Goal: Find specific page/section: Find specific page/section

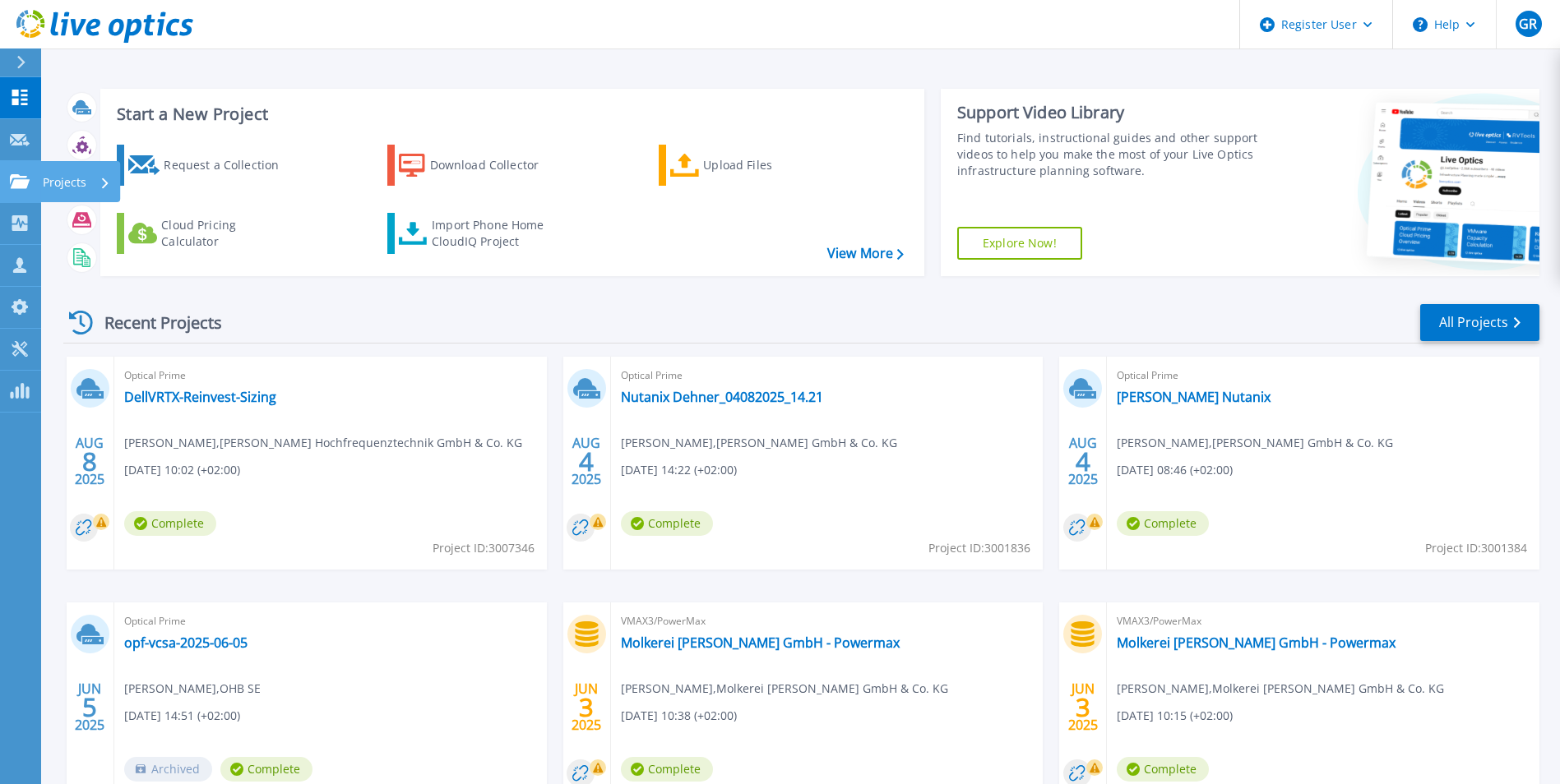
click at [23, 174] on div at bounding box center [19, 182] width 20 height 15
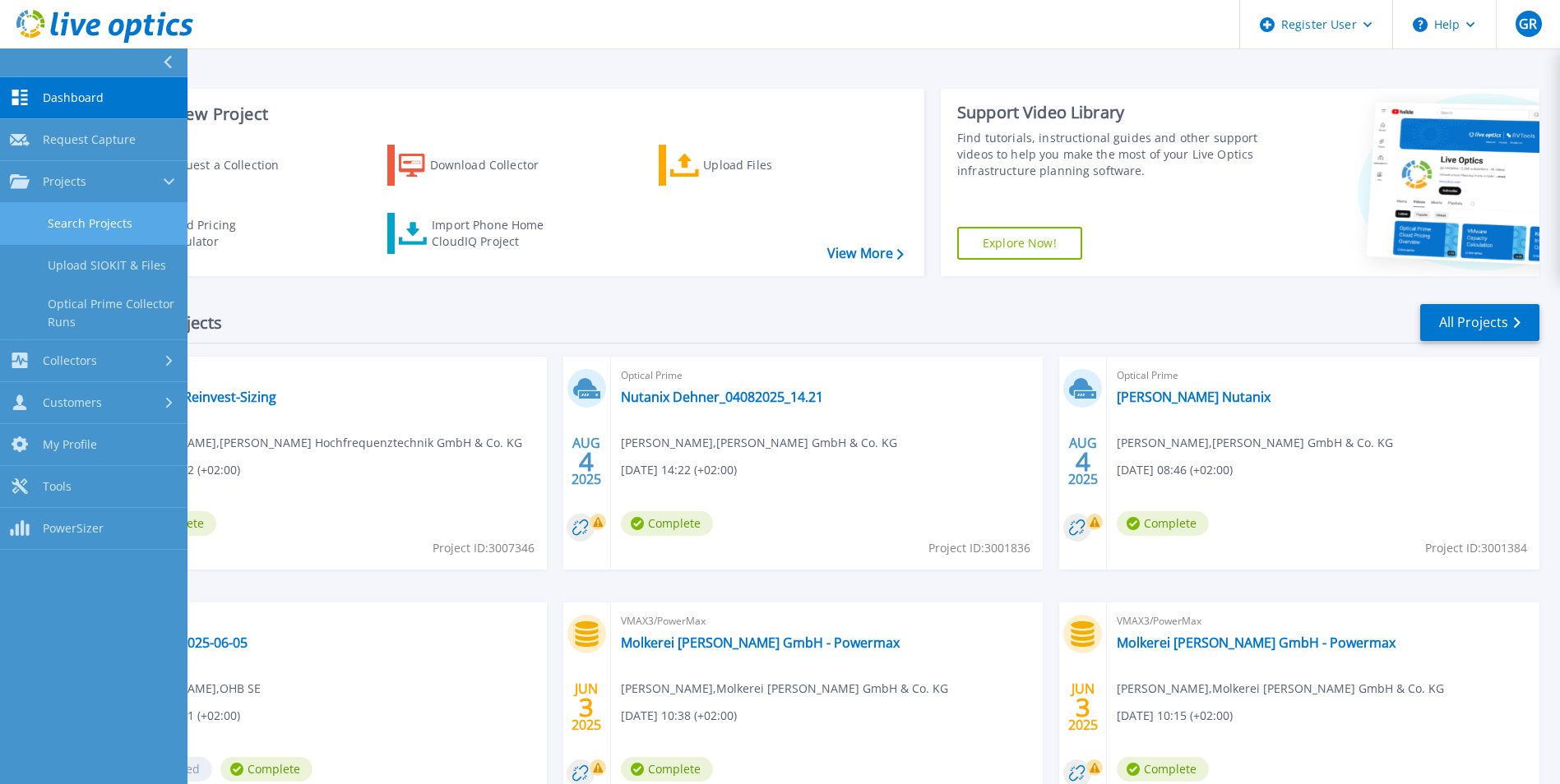
click at [88, 231] on link "Search Projects" at bounding box center [94, 224] width 188 height 42
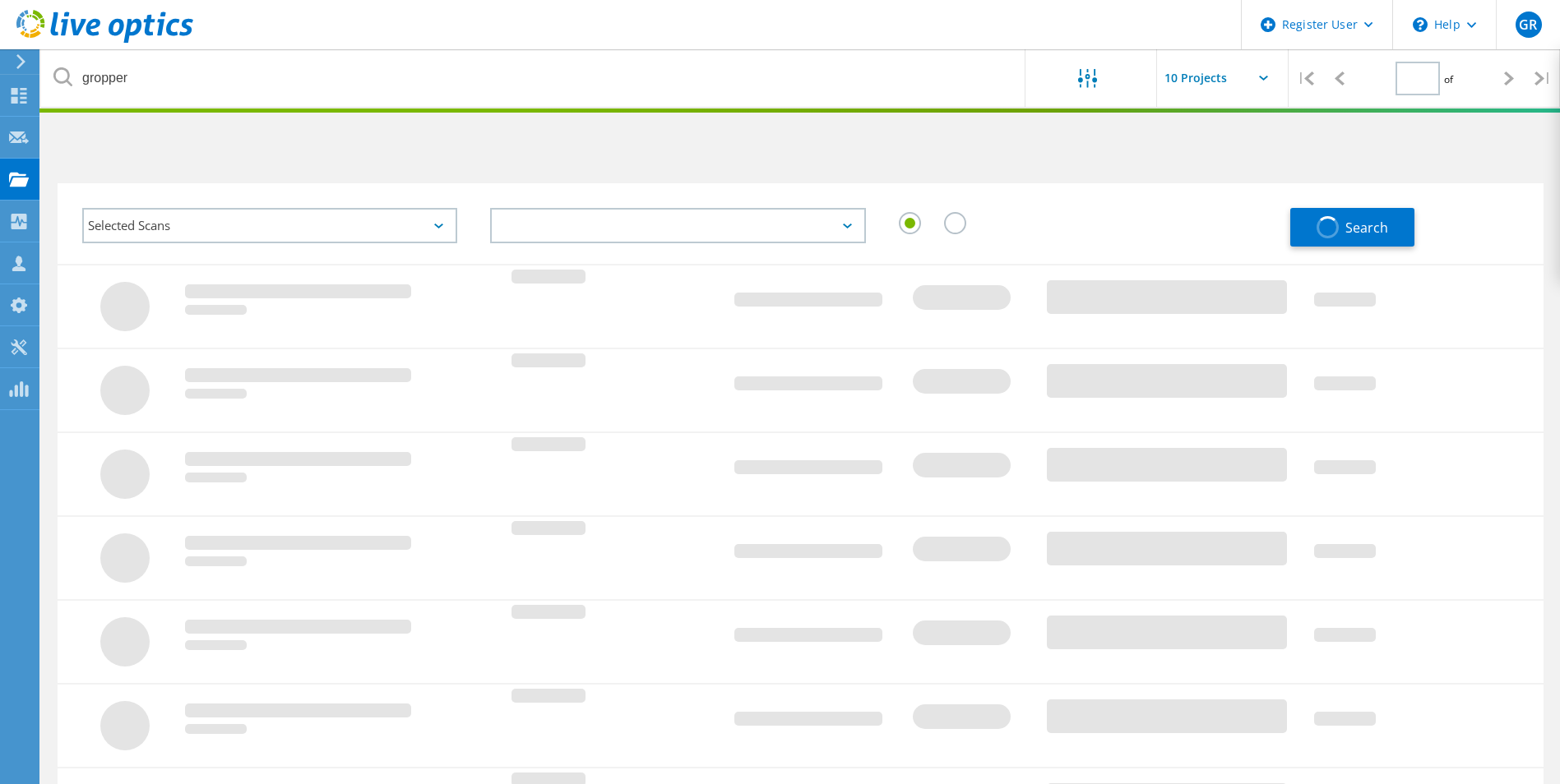
type input "1"
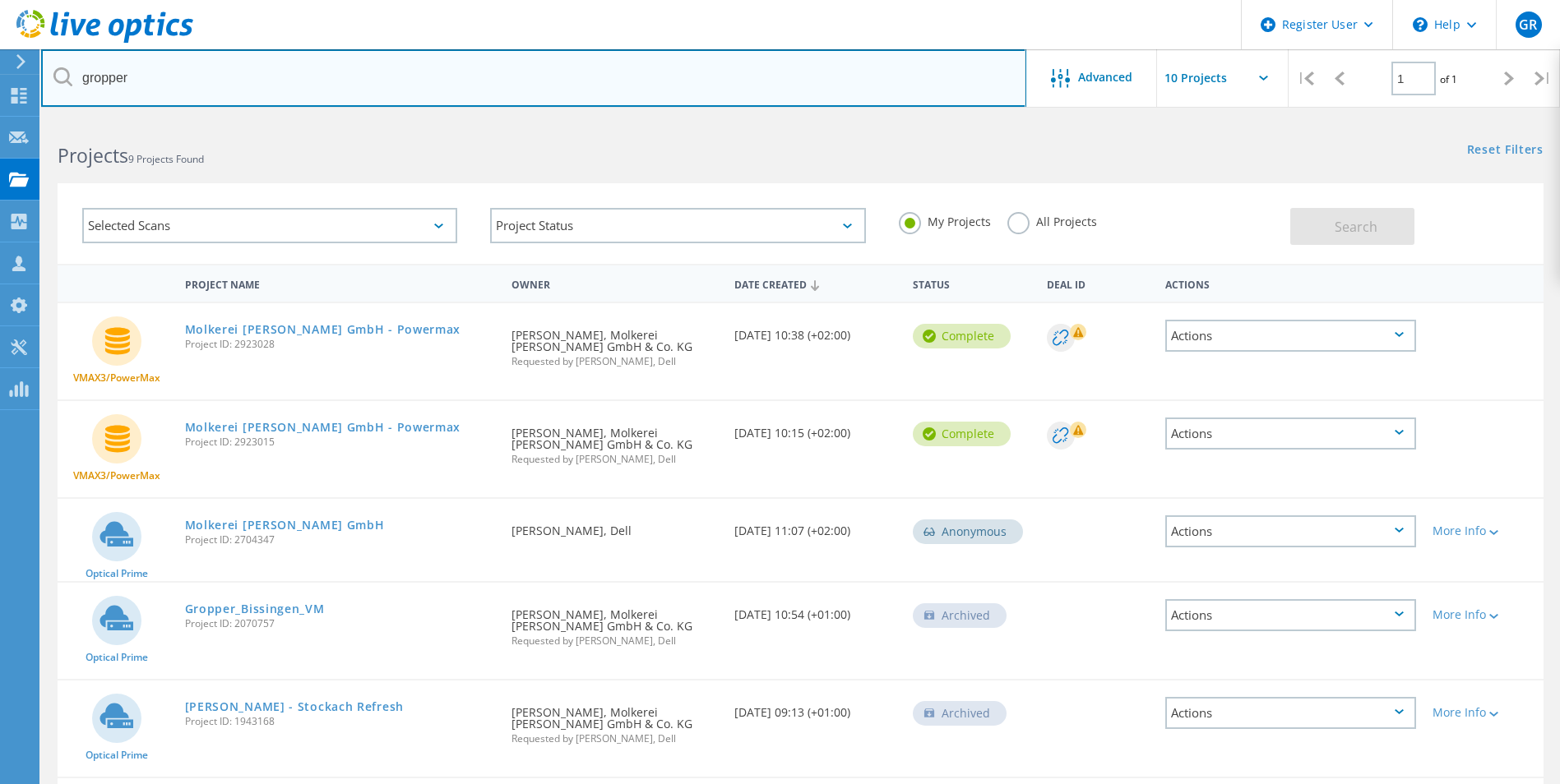
click at [302, 80] on input "gropper" at bounding box center [533, 78] width 985 height 58
drag, startPoint x: 263, startPoint y: 80, endPoint x: 69, endPoint y: 78, distance: 194.0
click at [69, 78] on div "gropper" at bounding box center [533, 78] width 985 height 58
type input "lindner"
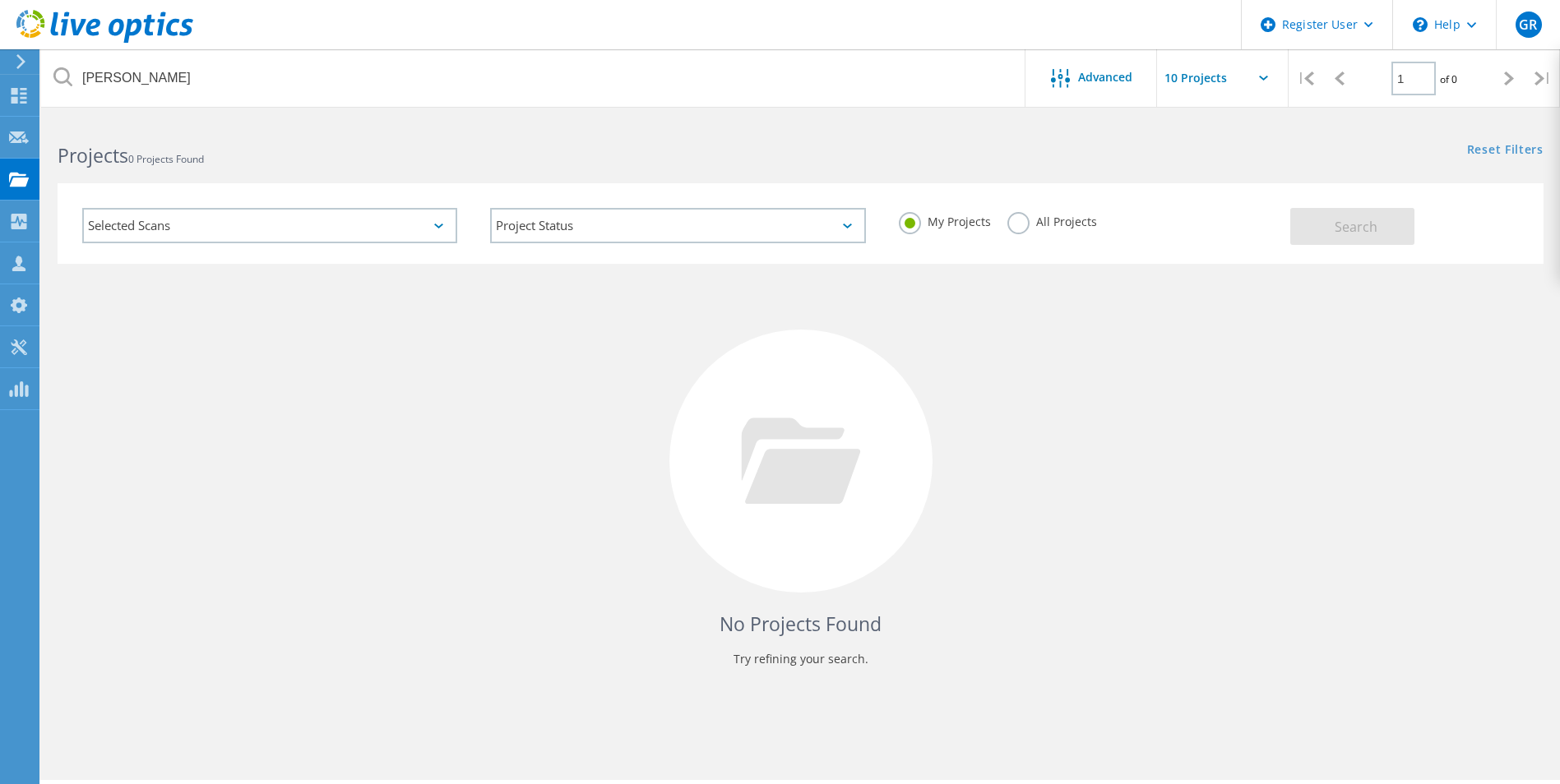
click at [1023, 227] on label "All Projects" at bounding box center [1052, 220] width 90 height 16
click at [0, 0] on input "All Projects" at bounding box center [0, 0] width 0 height 0
click at [1338, 223] on span "Search" at bounding box center [1355, 226] width 43 height 18
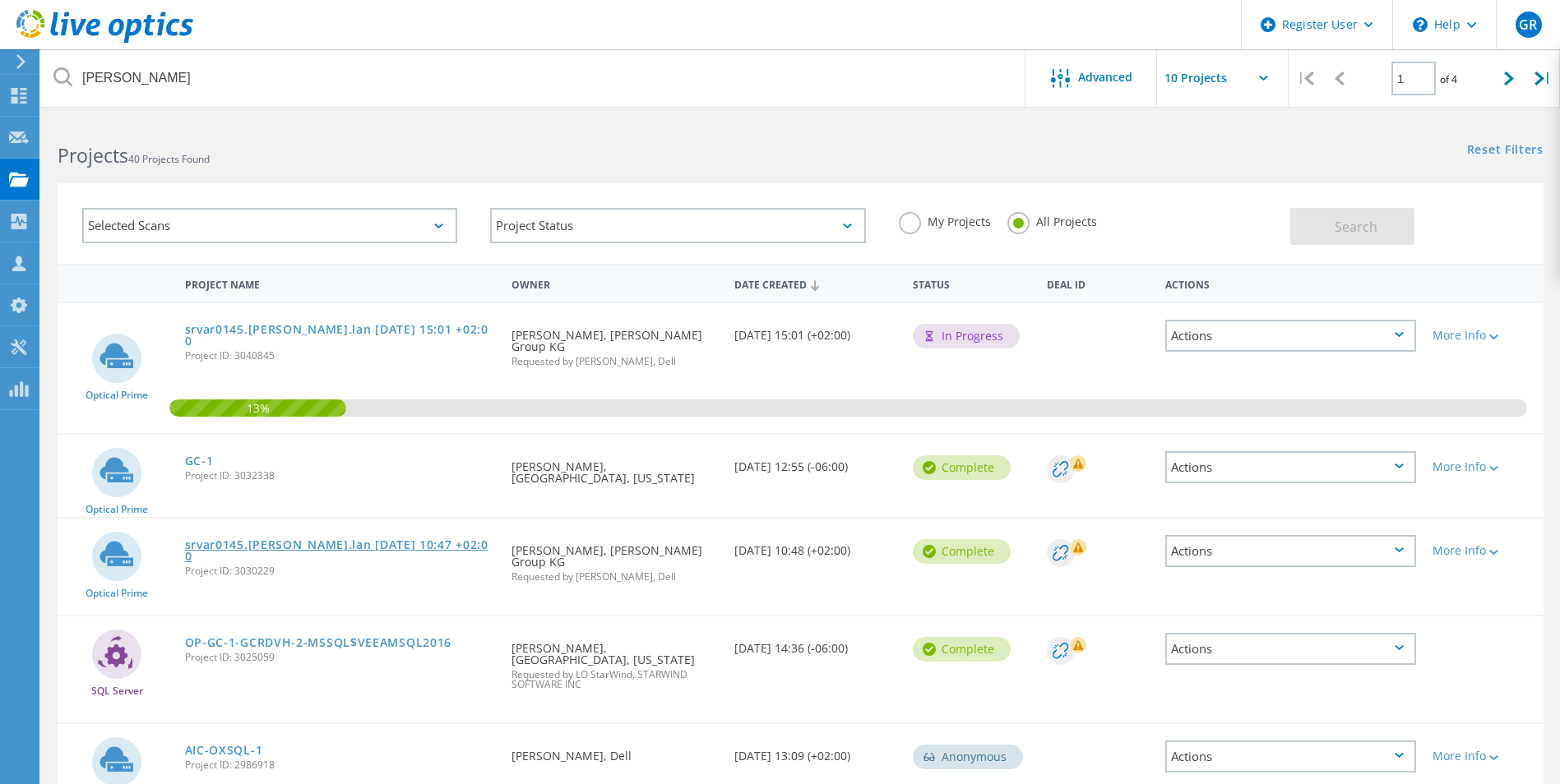
click at [287, 540] on link "srvar0145.[PERSON_NAME].lan [DATE] 10:47 +02:00" at bounding box center [340, 551] width 311 height 23
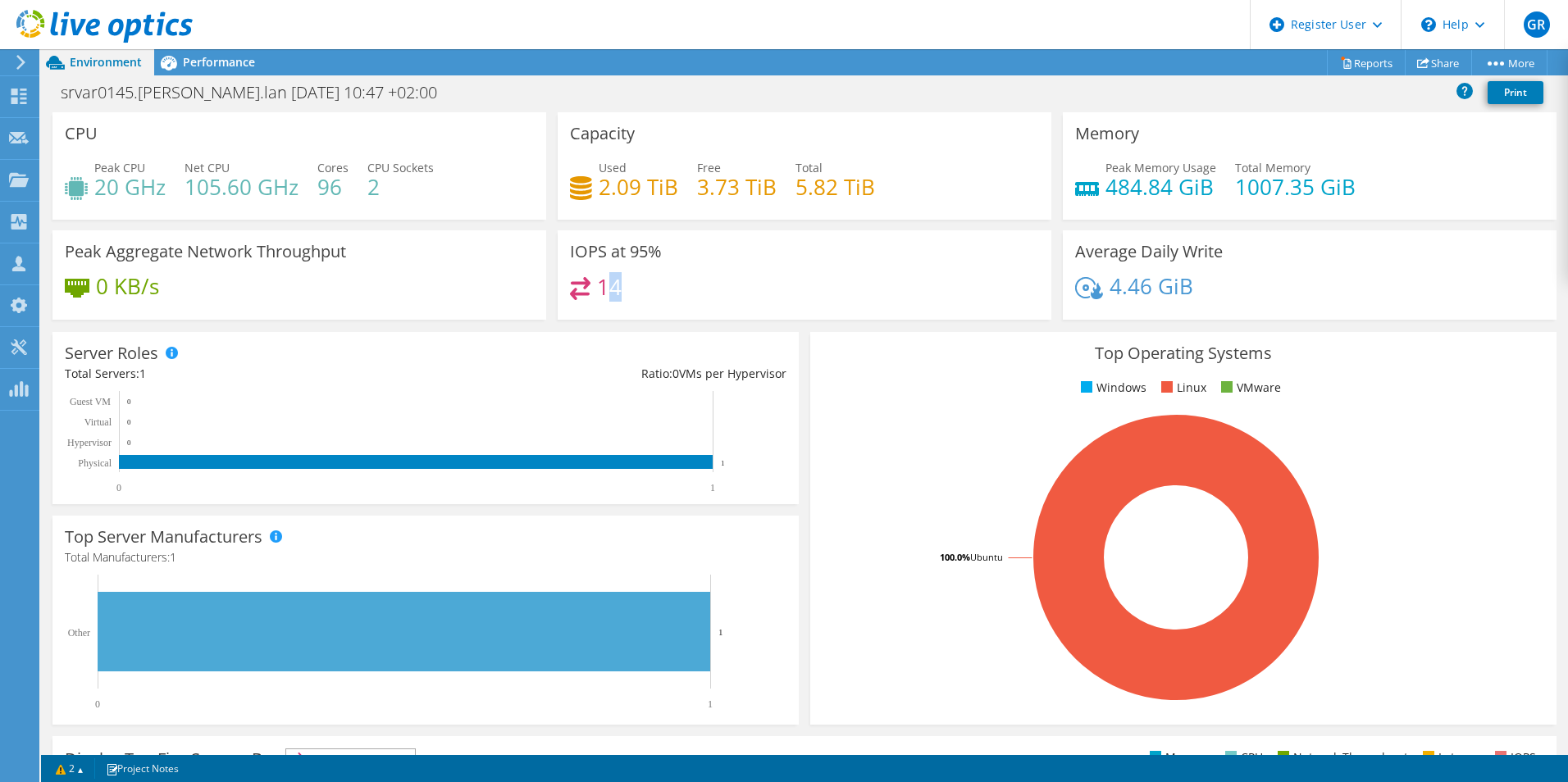
drag, startPoint x: 604, startPoint y: 281, endPoint x: 629, endPoint y: 292, distance: 27.3
click at [629, 292] on div "14" at bounding box center [805, 295] width 469 height 35
drag, startPoint x: 629, startPoint y: 292, endPoint x: 646, endPoint y: 298, distance: 18.0
click at [646, 298] on div "14" at bounding box center [805, 295] width 469 height 35
click at [193, 52] on div "Performance" at bounding box center [211, 62] width 113 height 26
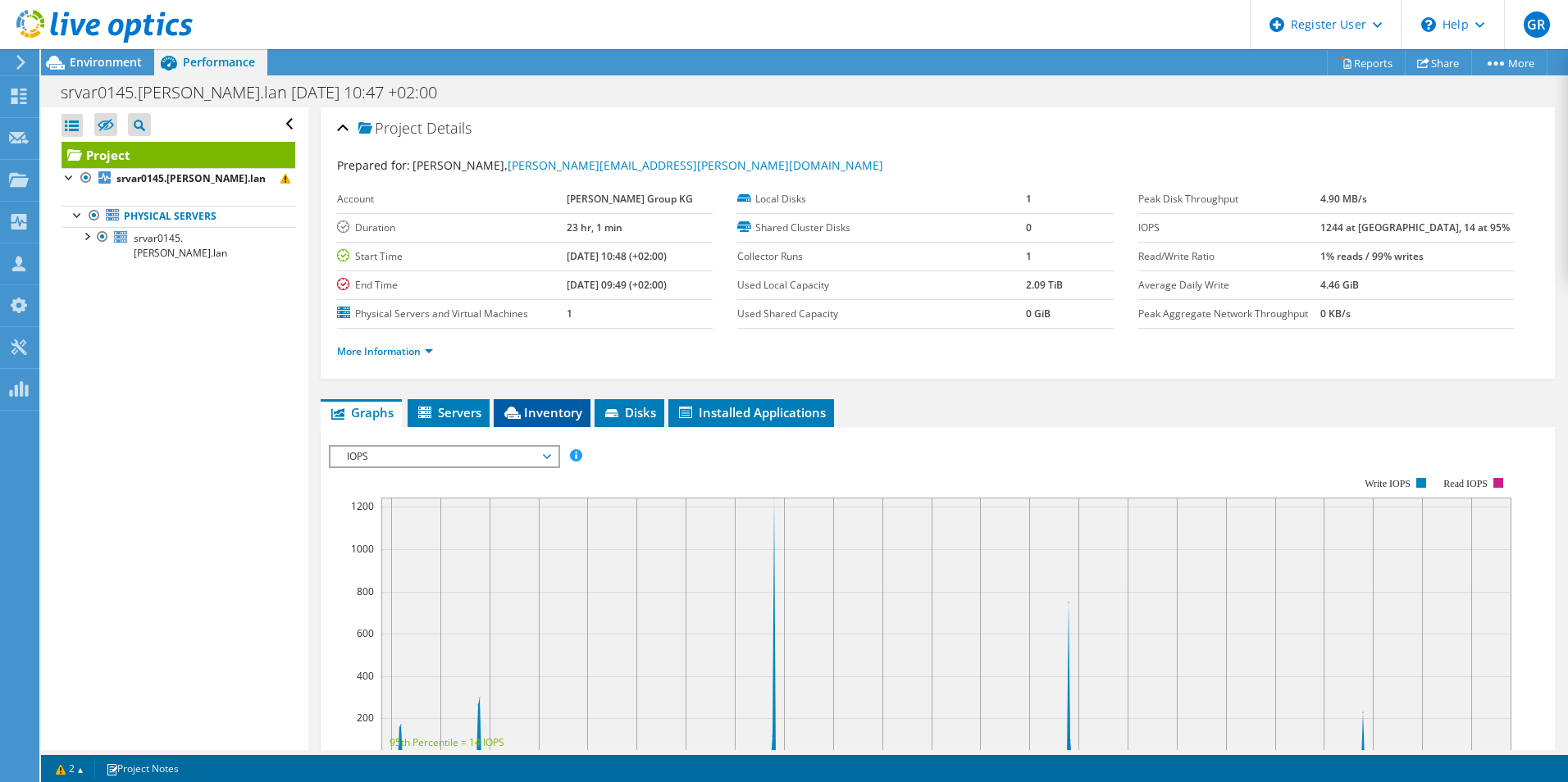
click at [537, 408] on span "Inventory" at bounding box center [541, 412] width 80 height 16
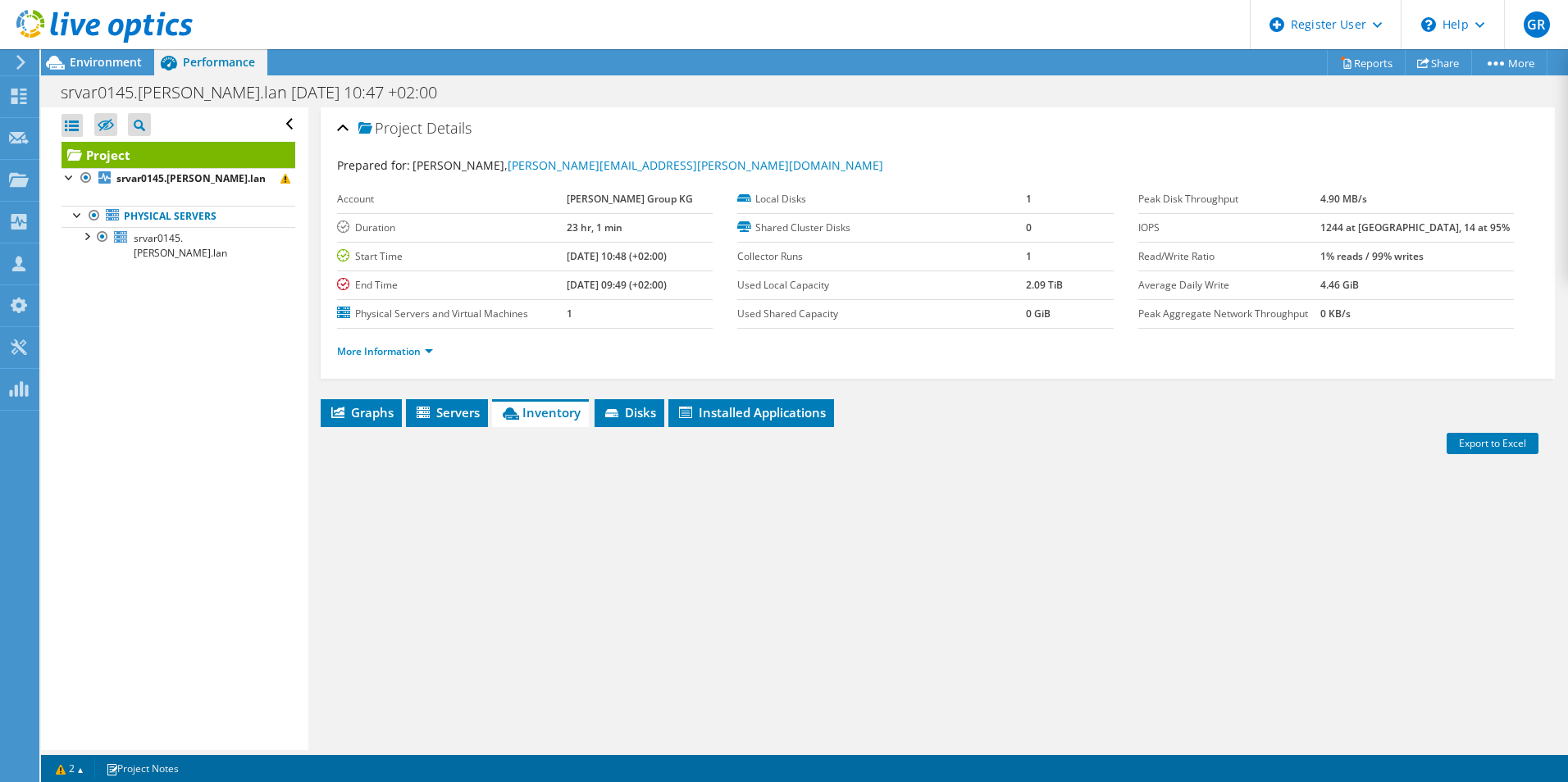
scroll to position [88, 0]
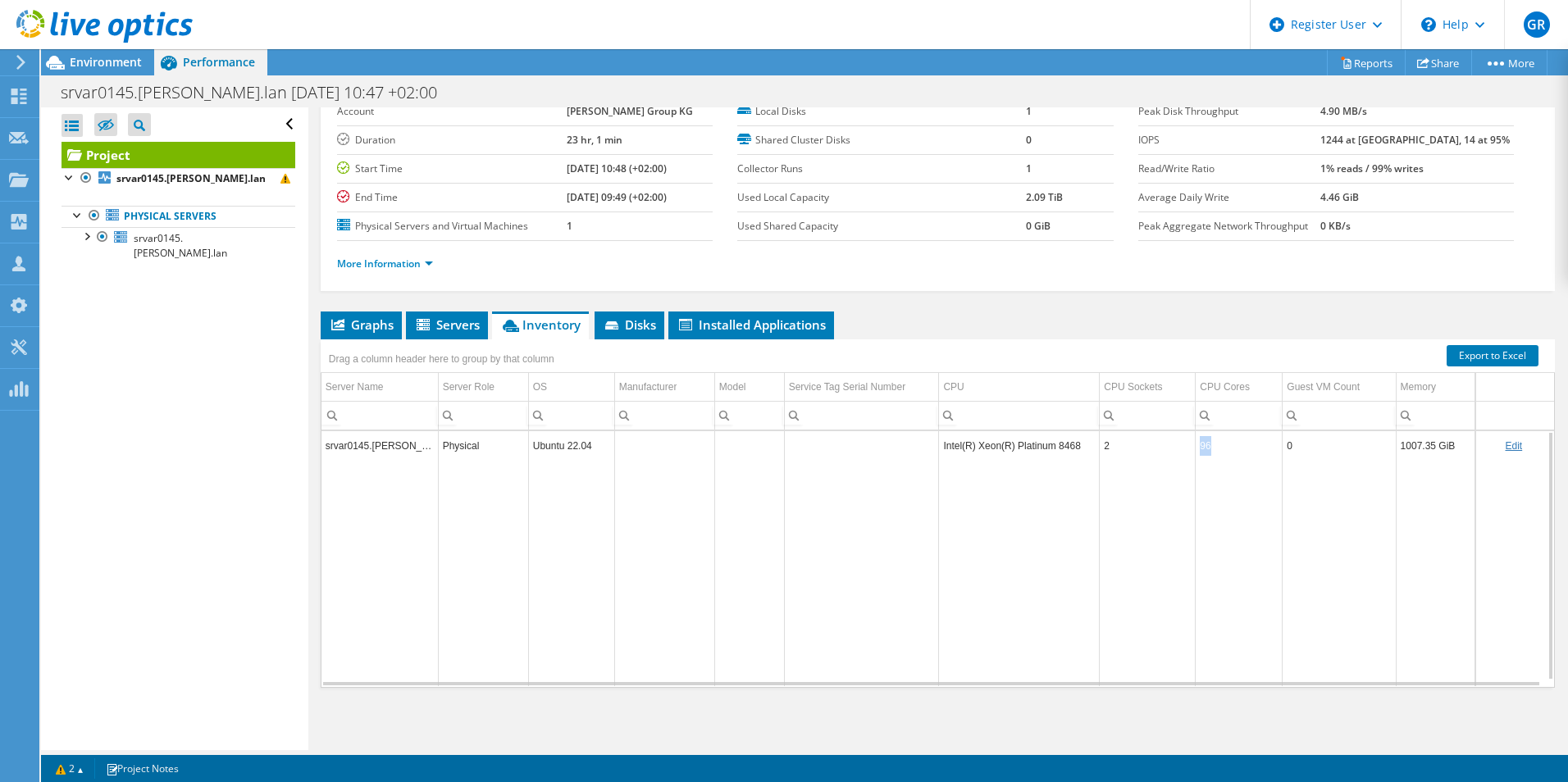
drag, startPoint x: 1210, startPoint y: 445, endPoint x: 1187, endPoint y: 448, distance: 23.2
click at [1196, 448] on td "96" at bounding box center [1239, 446] width 87 height 28
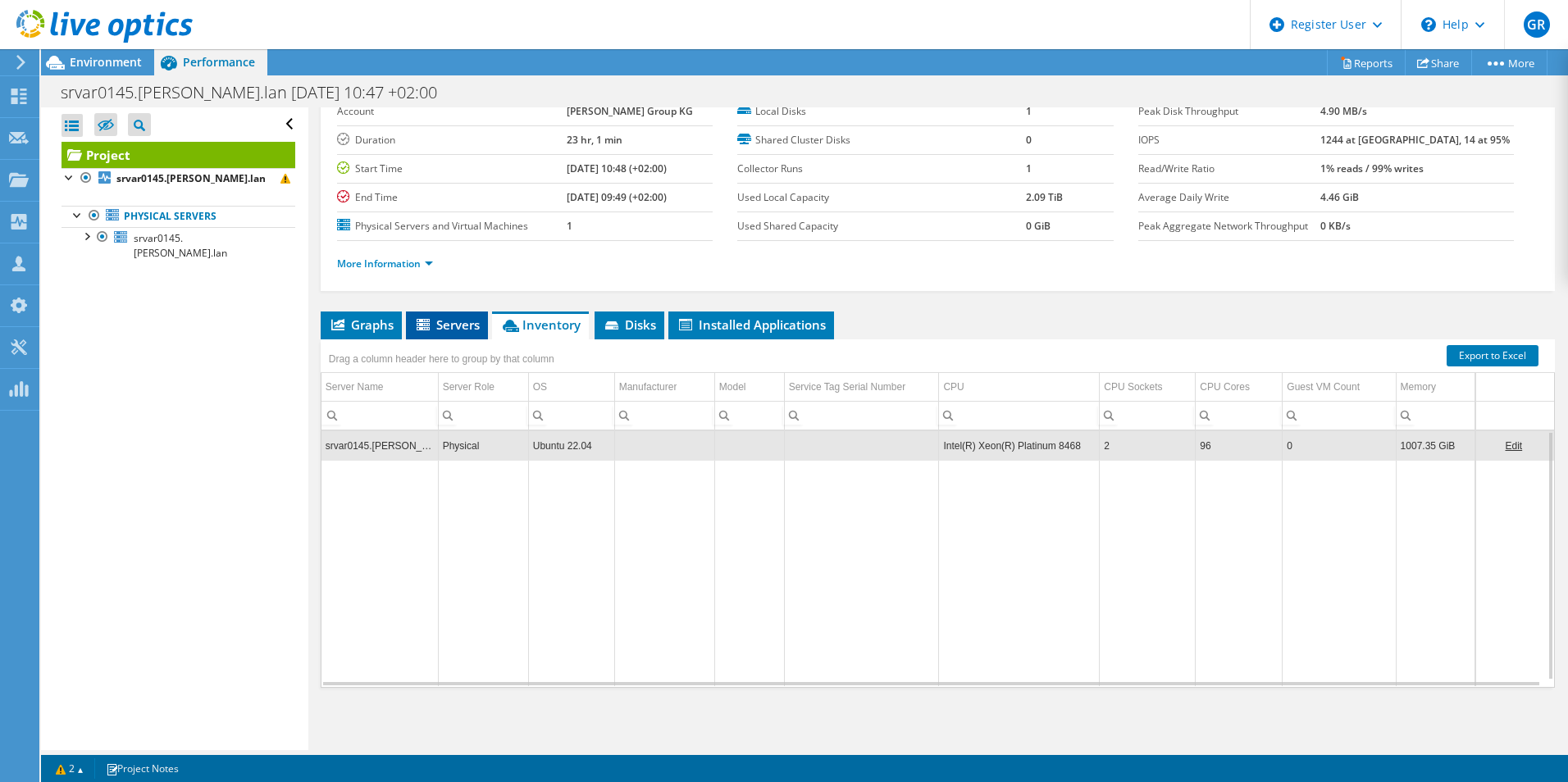
click at [435, 326] on span "Servers" at bounding box center [447, 324] width 65 height 16
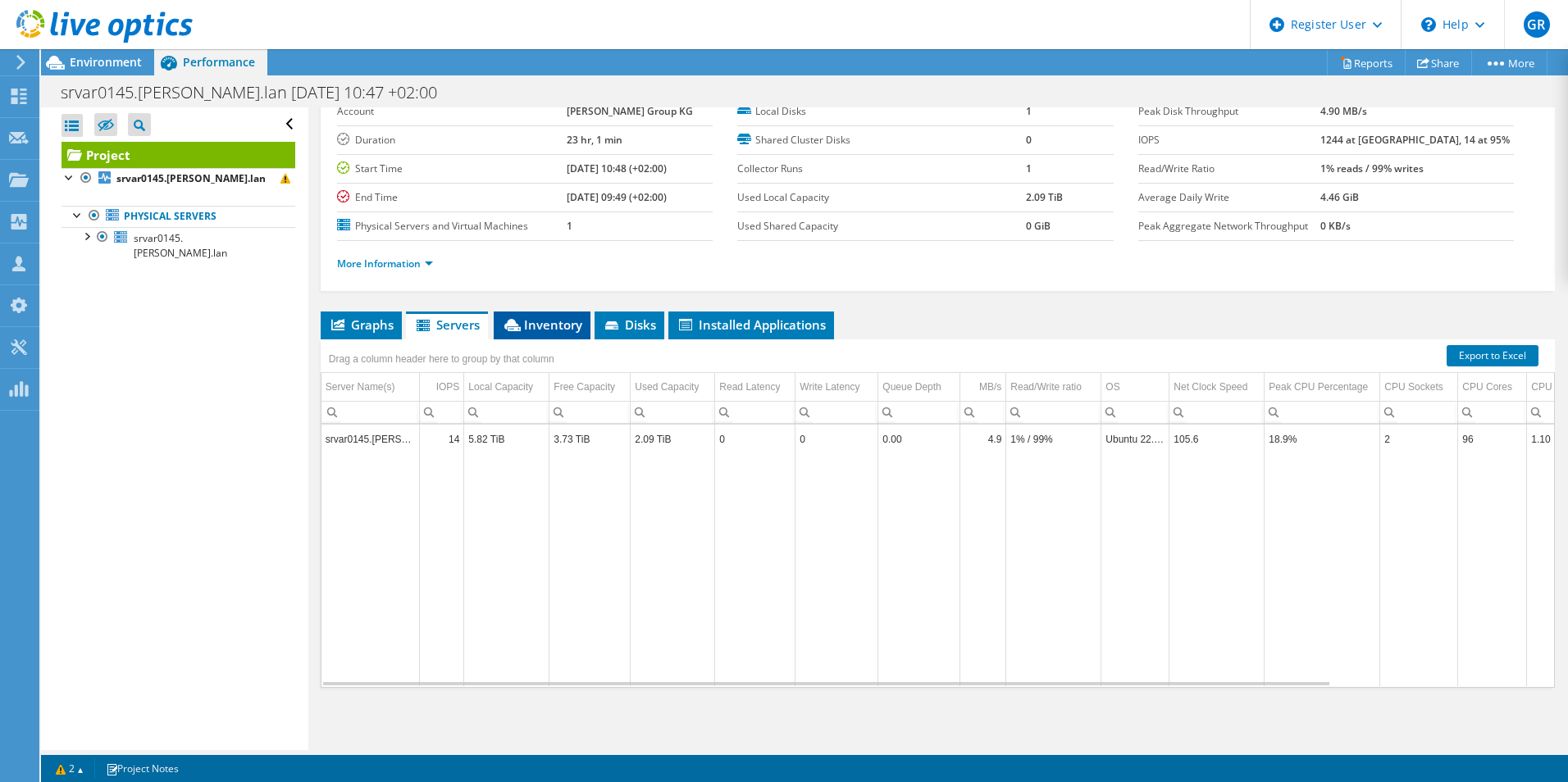
click at [535, 328] on span "Inventory" at bounding box center [541, 324] width 80 height 16
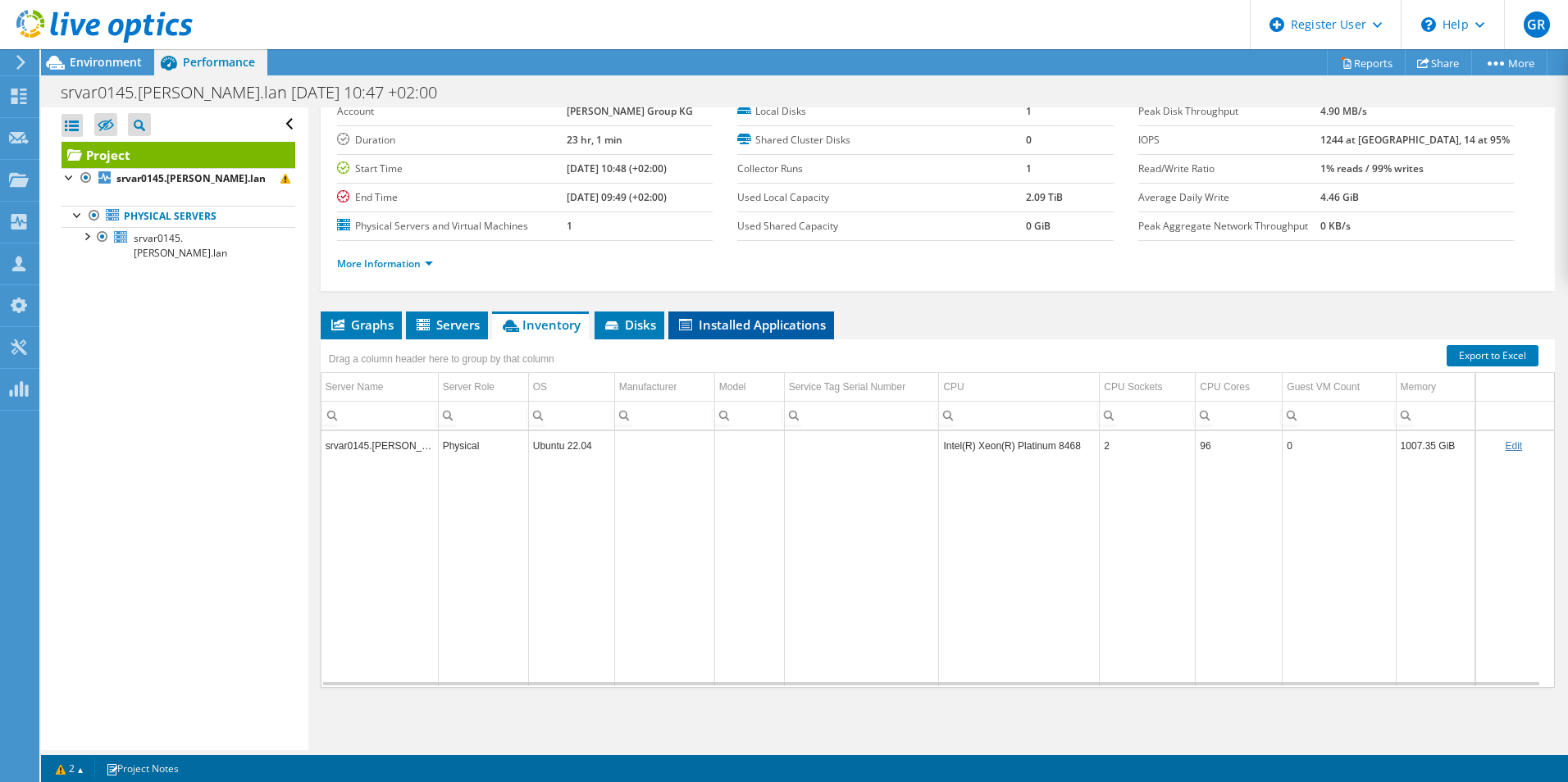
click at [735, 321] on span "Installed Applications" at bounding box center [751, 324] width 149 height 16
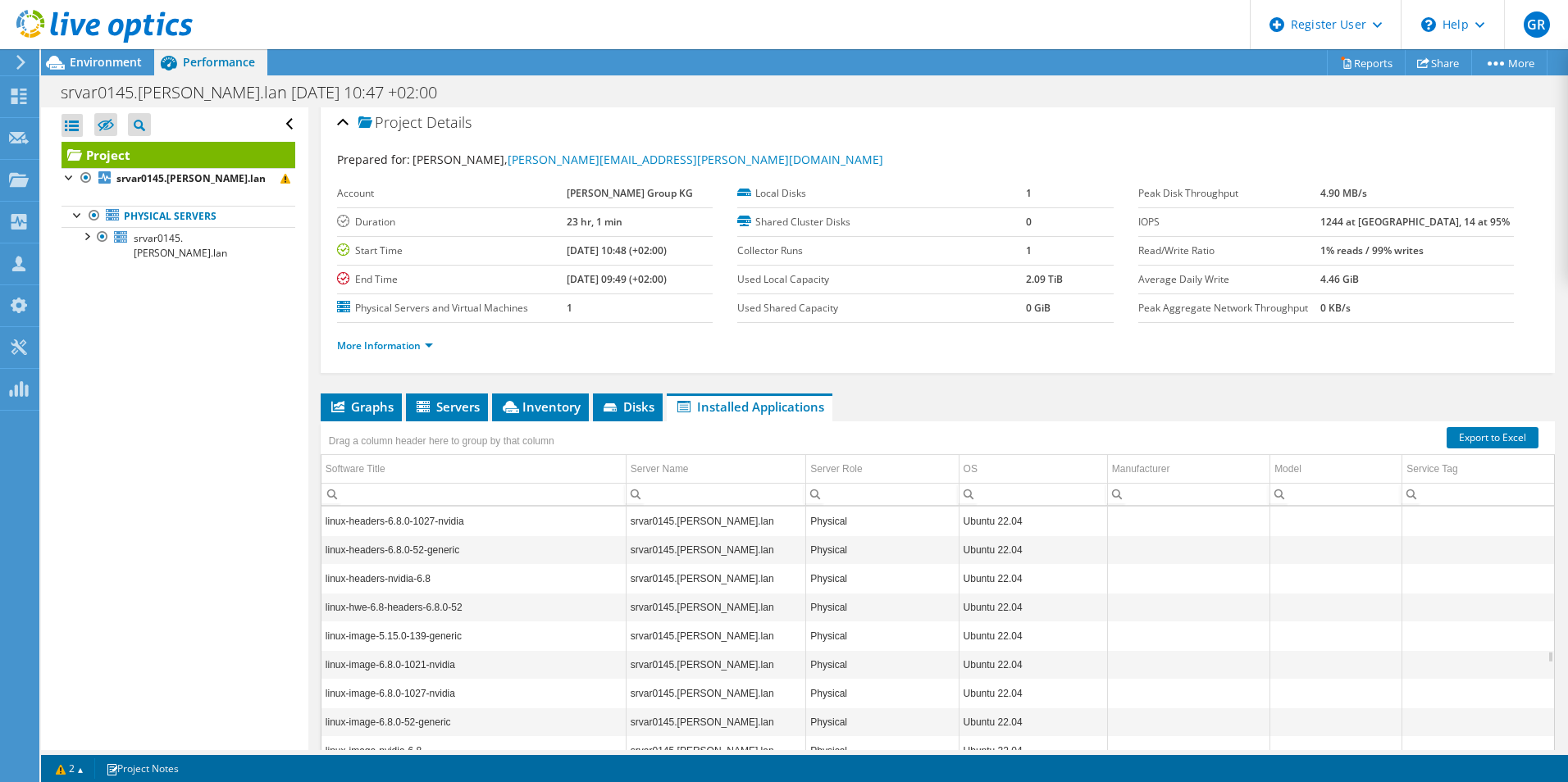
scroll to position [0, 0]
